Goal: Entertainment & Leisure: Consume media (video, audio)

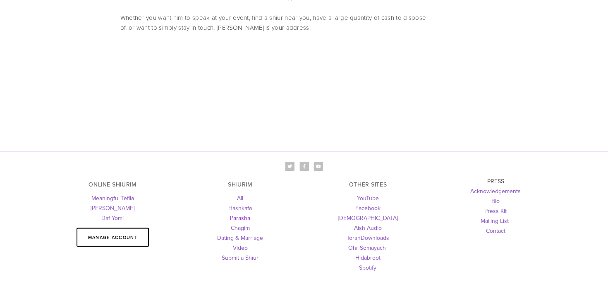
click at [236, 214] on link "Parasha" at bounding box center [240, 218] width 20 height 8
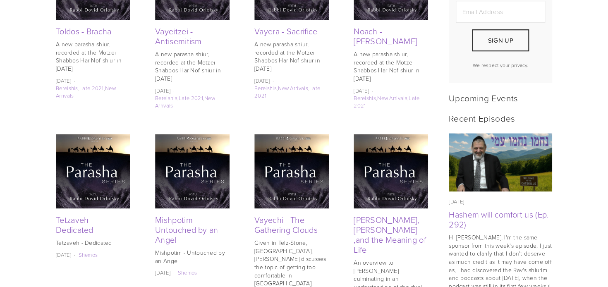
scroll to position [349, 0]
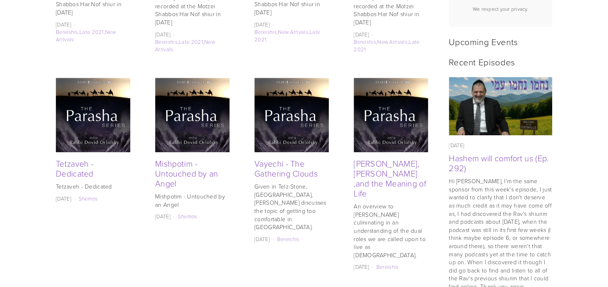
click at [305, 135] on img at bounding box center [291, 115] width 74 height 74
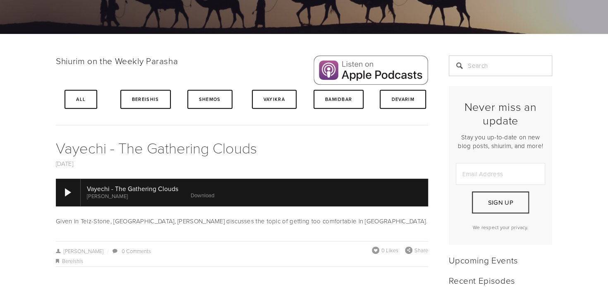
scroll to position [174, 0]
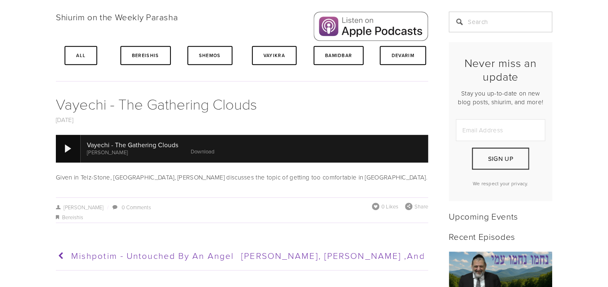
click at [68, 151] on div at bounding box center [68, 148] width 6 height 8
